Goal: Information Seeking & Learning: Learn about a topic

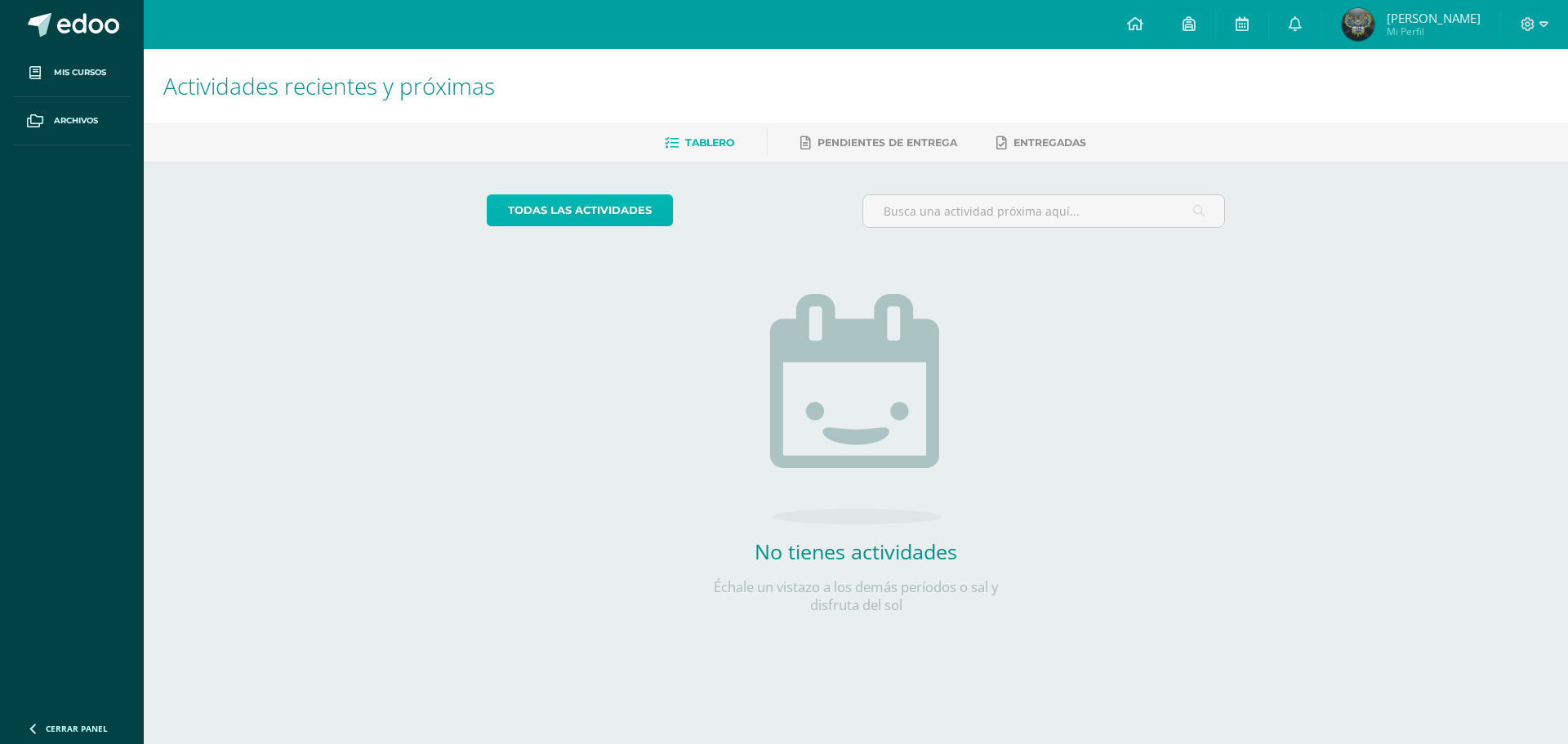
click at [581, 219] on link "todas las Actividades" at bounding box center [580, 211] width 186 height 32
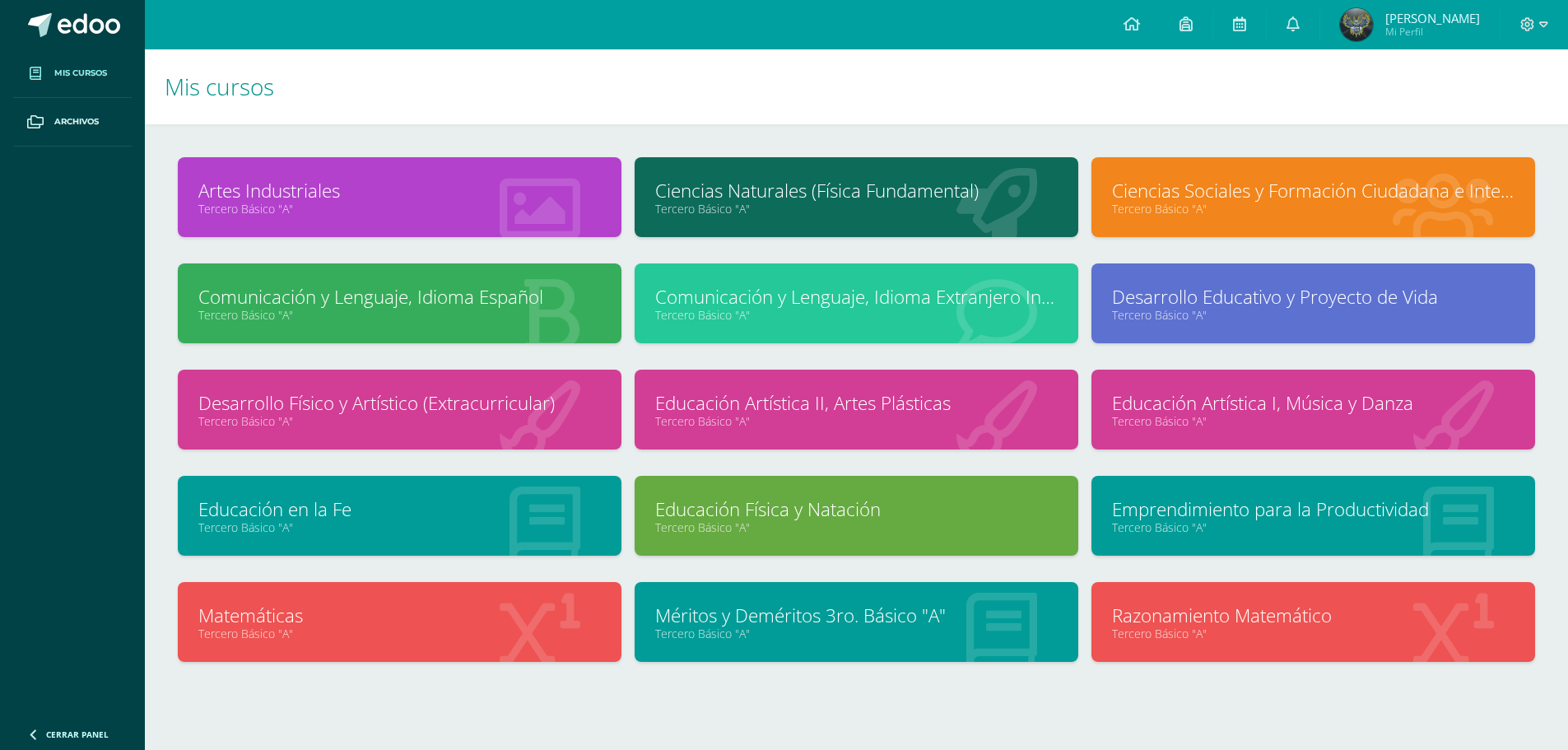
click at [420, 612] on link "Matemáticas" at bounding box center [400, 615] width 402 height 26
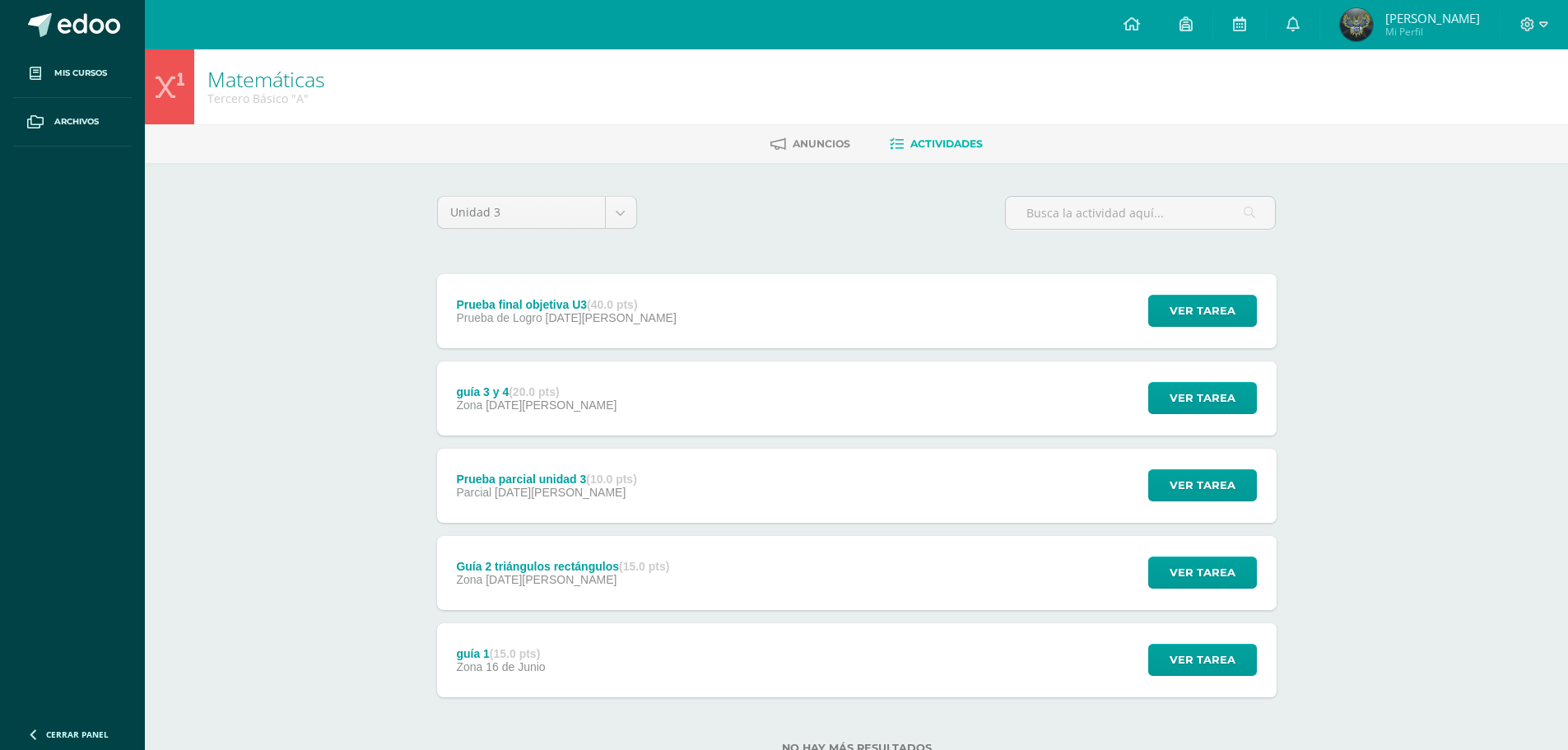
scroll to position [57, 0]
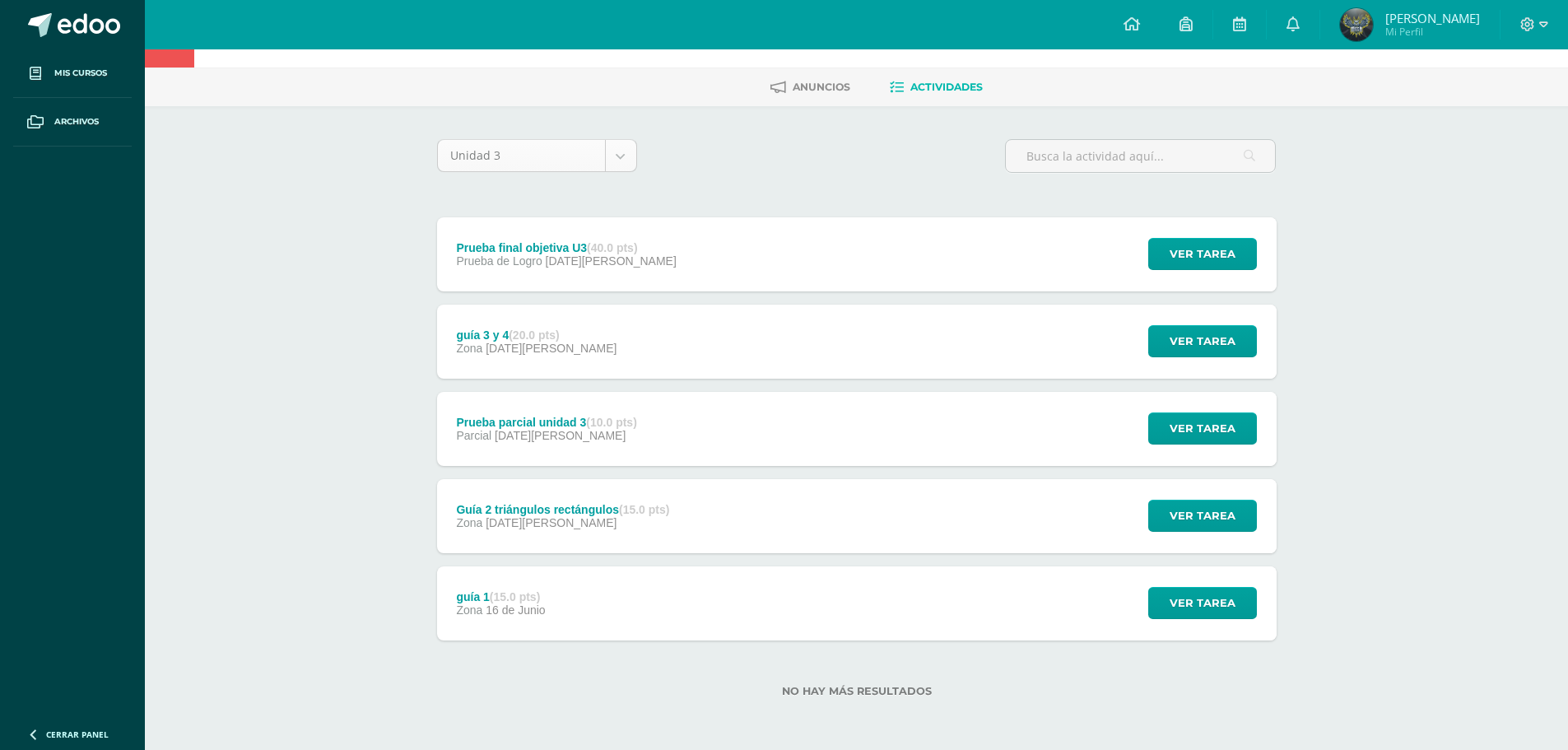
click at [617, 165] on body "Mis cursos Archivos Cerrar panel Artes Industriales Tercero Básico "A" Ciencias…" at bounding box center [784, 346] width 1568 height 806
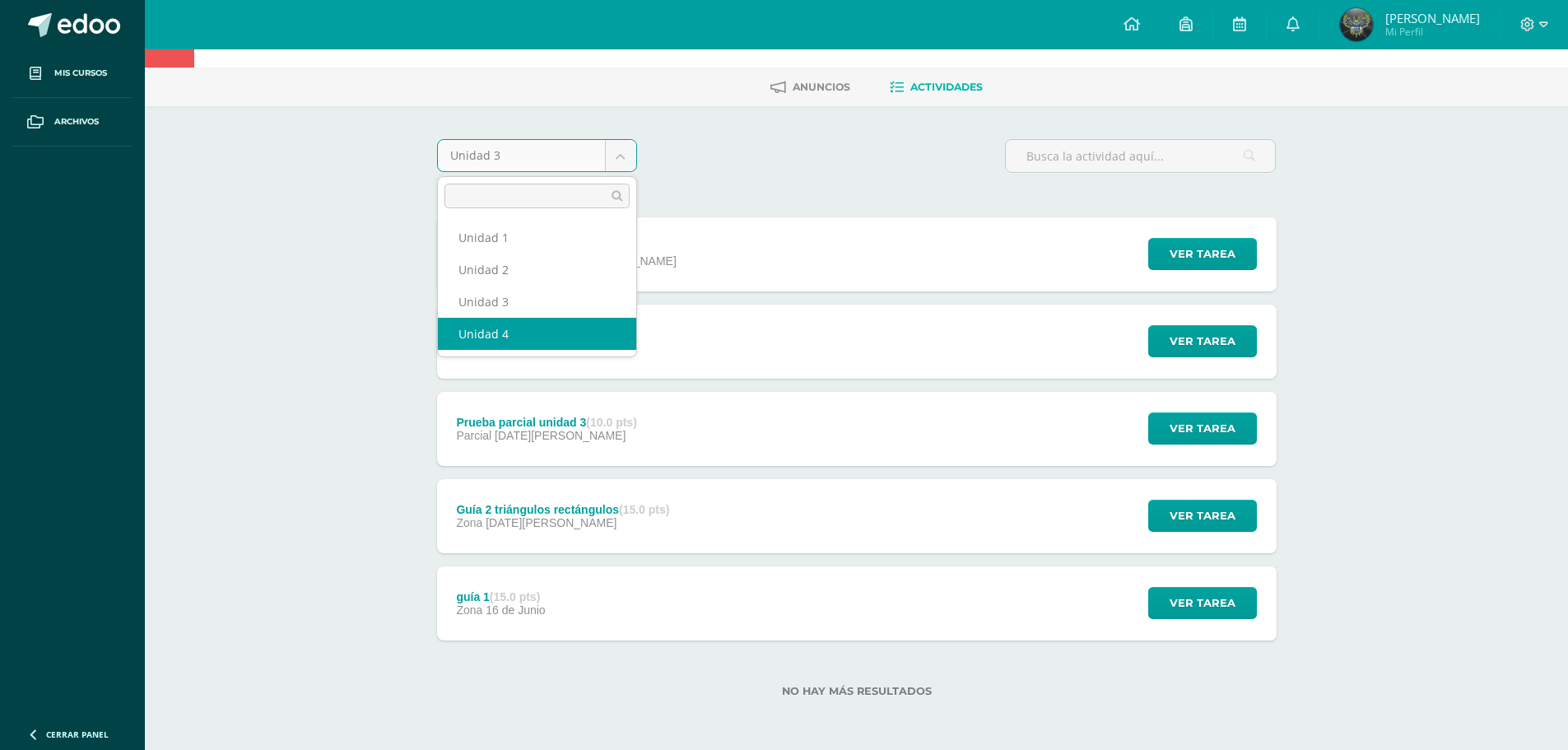
select select "Unidad 4"
